Goal: Find specific page/section

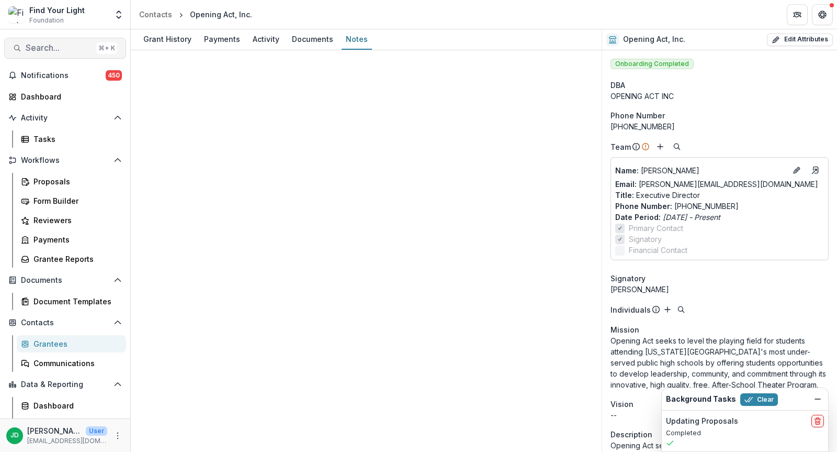
click at [38, 48] on span "Search..." at bounding box center [59, 48] width 66 height 10
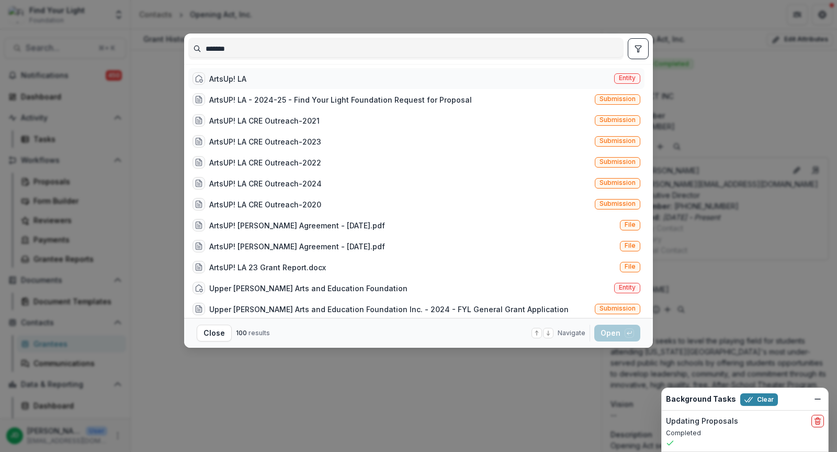
type input "*******"
click at [217, 76] on div "ArtsUp! LA" at bounding box center [227, 78] width 37 height 11
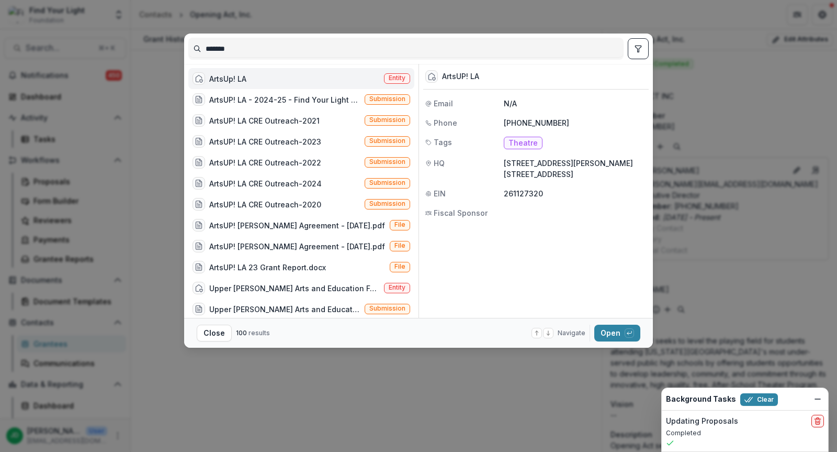
click at [217, 76] on div "ArtsUp! LA" at bounding box center [227, 78] width 37 height 11
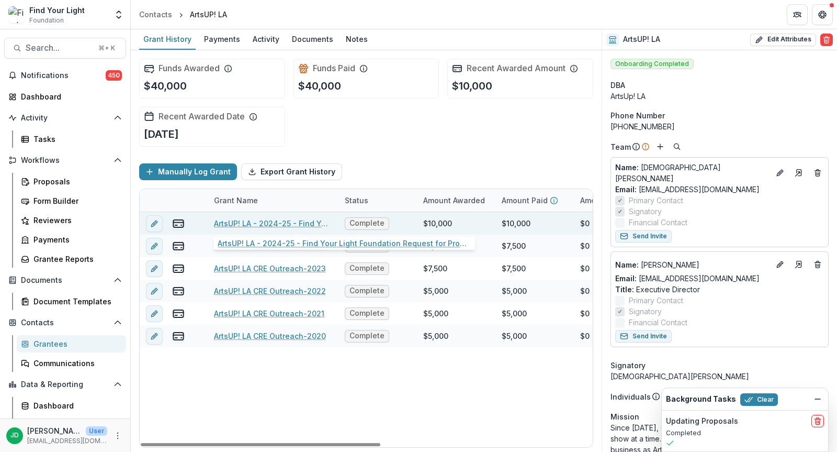
click at [238, 219] on link "ArtsUP! LA - 2024-25 - Find Your Light Foundation Request for Proposal" at bounding box center [273, 223] width 118 height 11
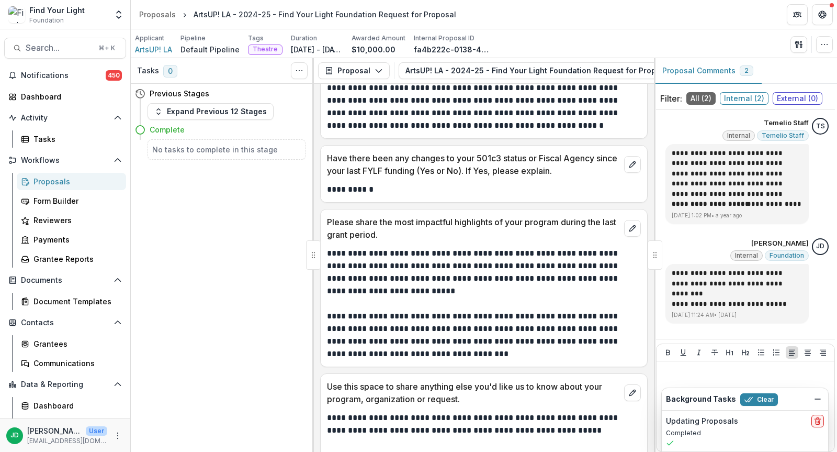
scroll to position [2089, 0]
